Goal: Information Seeking & Learning: Learn about a topic

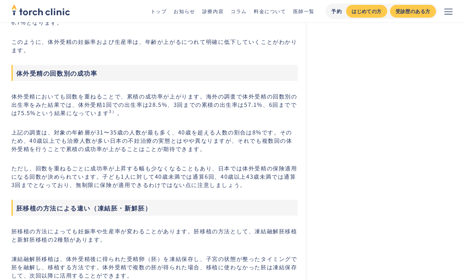
scroll to position [1353, 0]
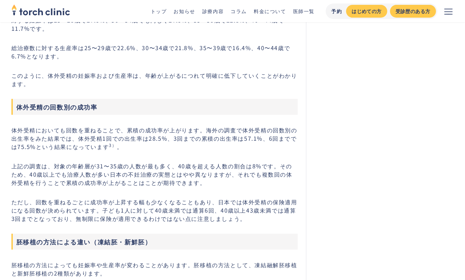
scroll to position [1357, 0]
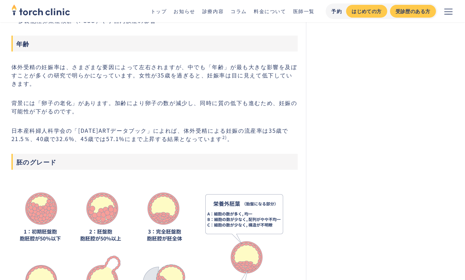
scroll to position [1867, 0]
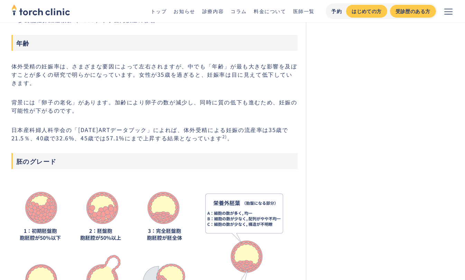
click at [439, 153] on div "恵比寿・[PERSON_NAME]の不妊治療クリニック 仕事もやりたい事も家族計画も ‍ ‍ 私らしく叶えられるクリニック 予約から会計までムダな待ち時間をな…" at bounding box center [380, 167] width 148 height 3991
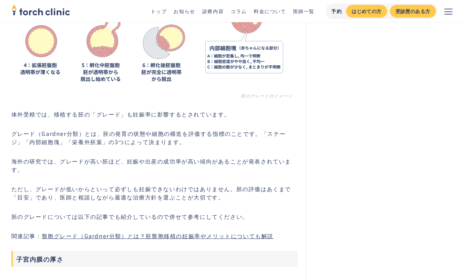
scroll to position [2107, 0]
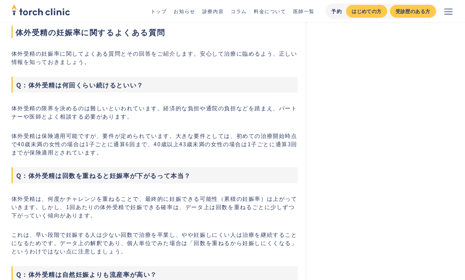
scroll to position [2913, 0]
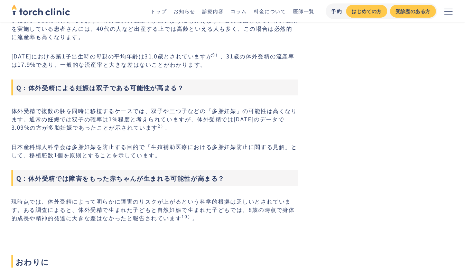
scroll to position [3246, 0]
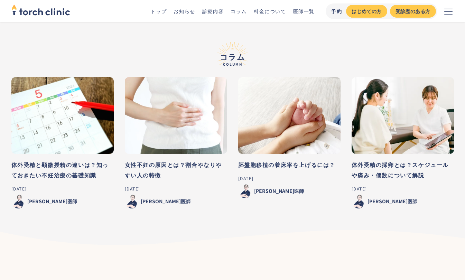
scroll to position [4056, 0]
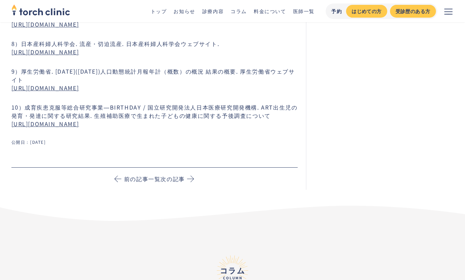
click at [287, 215] on div at bounding box center [232, 213] width 465 height 36
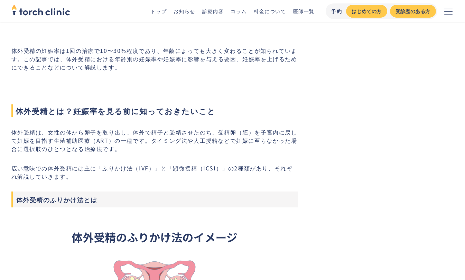
scroll to position [0, 0]
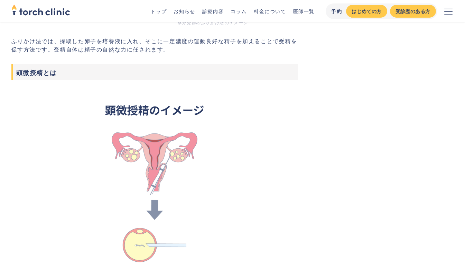
scroll to position [612, 0]
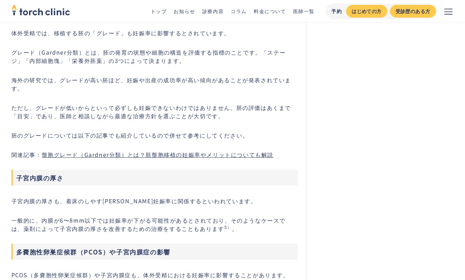
scroll to position [2188, 0]
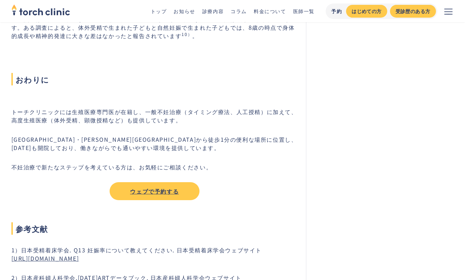
scroll to position [3403, 0]
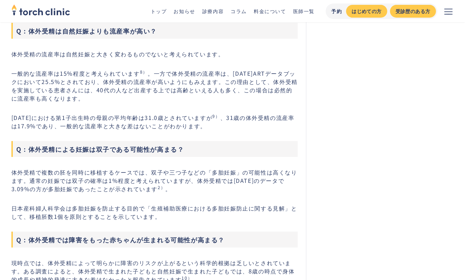
click at [298, 171] on p "体外受精で複数の胚を同時に移植するケースでは、双子や三つ子などの「多胎妊娠」の可能性は高くなります。通常の妊娠では双子の確率は1%程度と考えられていますが、体…" at bounding box center [154, 180] width 287 height 25
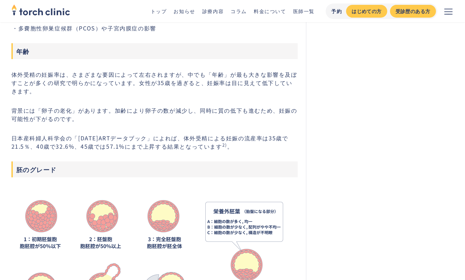
scroll to position [1858, 0]
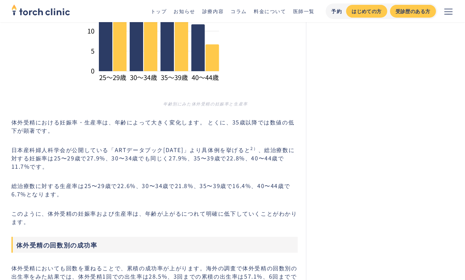
click at [281, 171] on p "日本産科婦人科学会が公開している「ARTデータブック[DATE]」より具体例を挙げると 2） 、総治療数に対する妊娠率は25〜29歳で27.9%、30〜34歳…" at bounding box center [154, 158] width 287 height 25
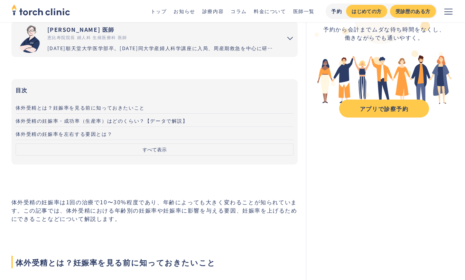
scroll to position [0, 0]
